Goal: Task Accomplishment & Management: Use online tool/utility

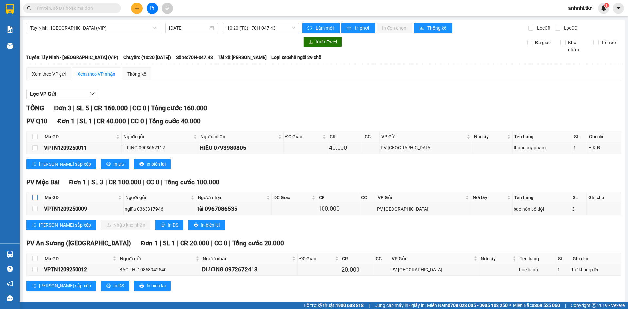
click at [34, 196] on input "checkbox" at bounding box center [34, 197] width 5 height 5
checkbox input "true"
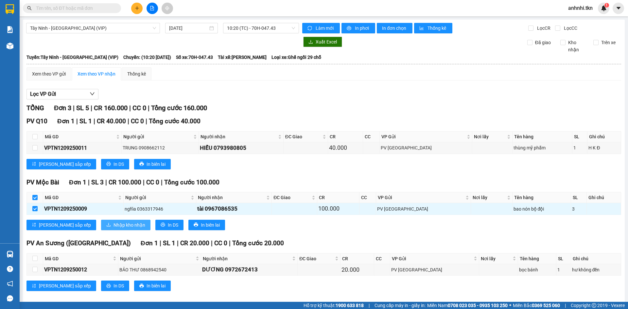
click at [114, 223] on span "Nhập kho nhận" at bounding box center [130, 225] width 32 height 7
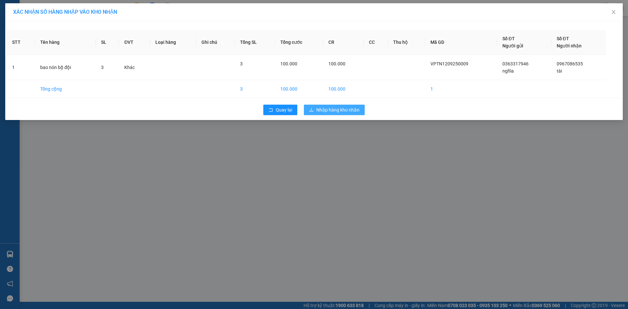
click at [330, 111] on span "Nhập hàng kho nhận" at bounding box center [338, 109] width 43 height 7
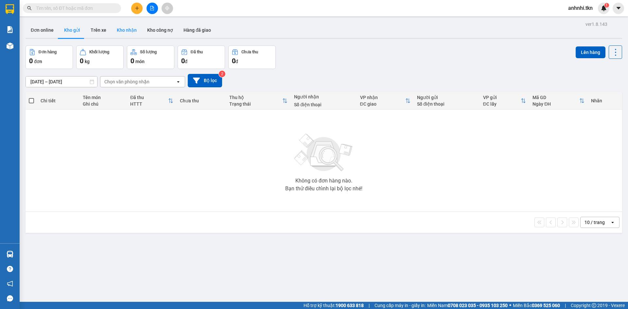
click at [123, 27] on button "Kho nhận" at bounding box center [127, 30] width 30 height 16
